Goal: Complete application form: Complete application form

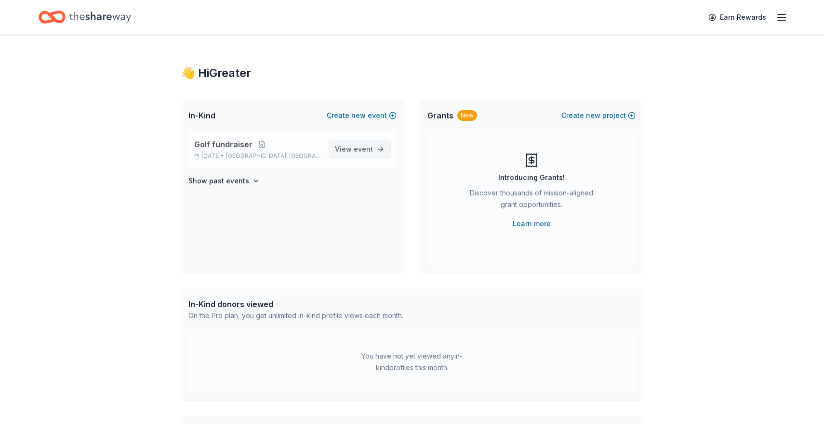
click at [359, 149] on span "event" at bounding box center [362, 149] width 19 height 8
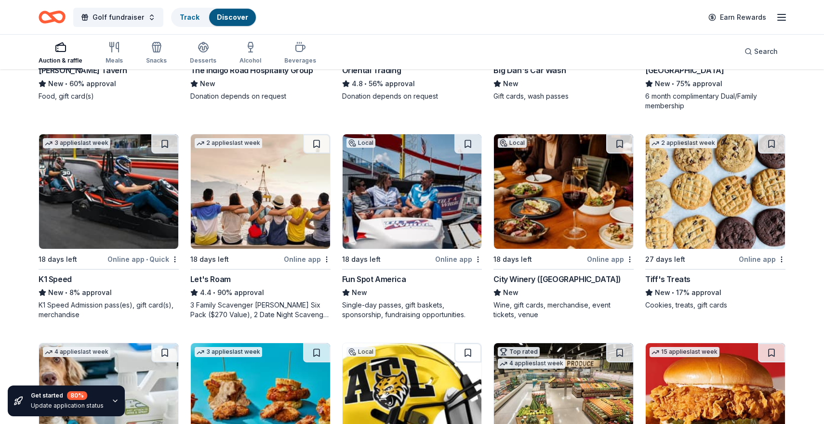
scroll to position [261, 0]
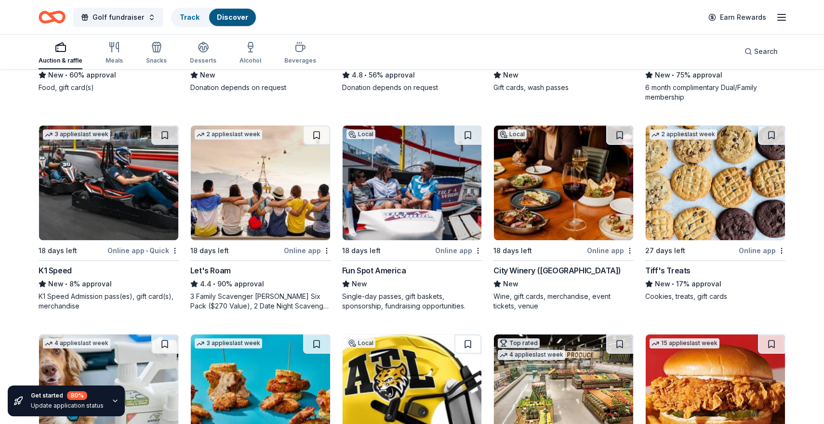
click at [409, 207] on img at bounding box center [411, 183] width 139 height 115
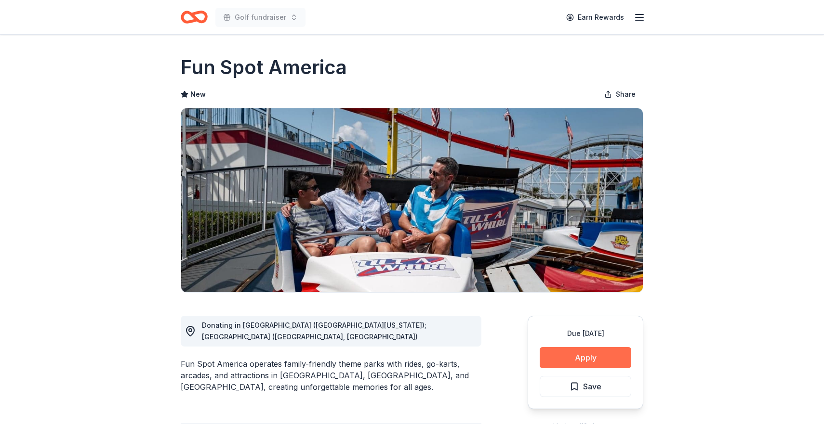
click at [572, 363] on button "Apply" at bounding box center [585, 357] width 92 height 21
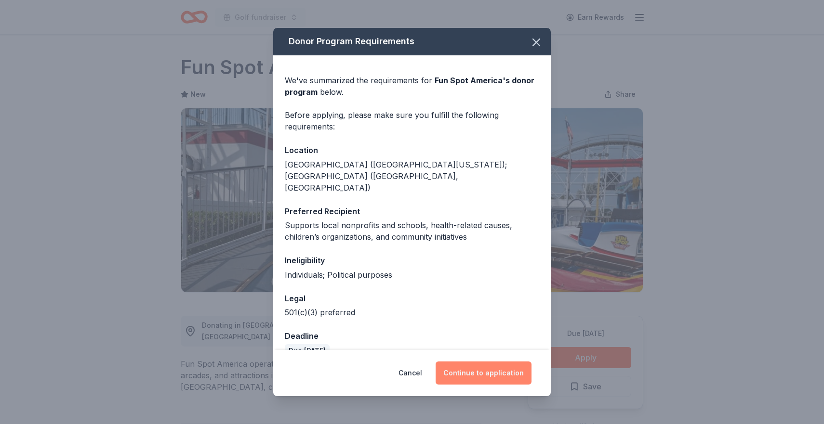
click at [502, 364] on button "Continue to application" at bounding box center [483, 373] width 96 height 23
